Goal: Find specific page/section: Find specific page/section

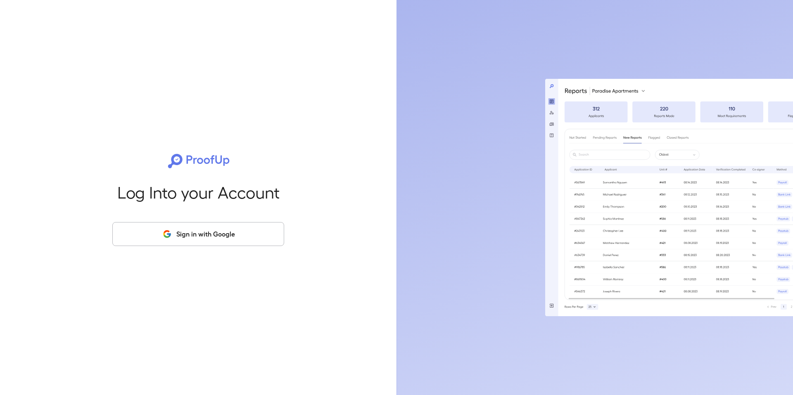
drag, startPoint x: 182, startPoint y: 254, endPoint x: 178, endPoint y: 238, distance: 15.7
click at [181, 254] on div "Log Into your Account Sign in with Google" at bounding box center [198, 197] width 370 height 395
click at [178, 238] on button "Sign in with Google" at bounding box center [198, 234] width 172 height 24
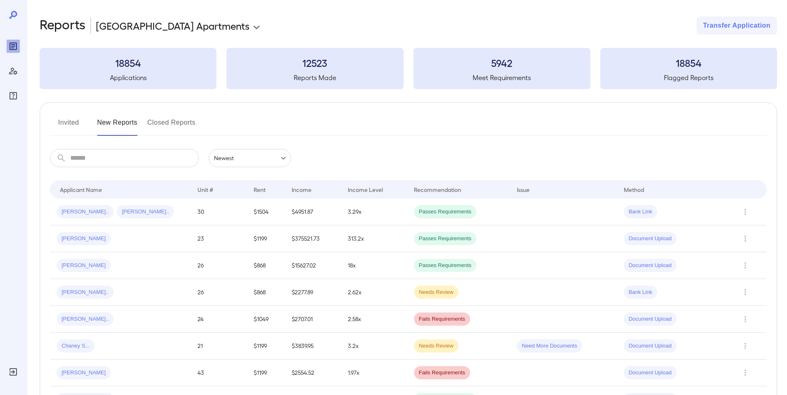
click at [63, 122] on button "Invited" at bounding box center [68, 126] width 37 height 20
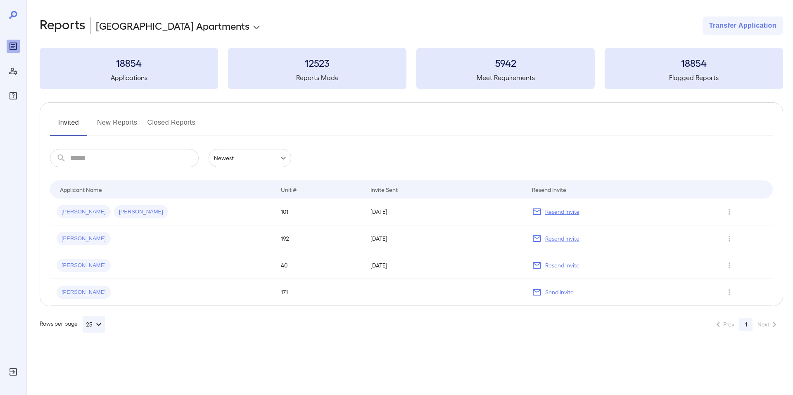
click at [116, 120] on button "New Reports" at bounding box center [117, 126] width 40 height 20
